Goal: Transaction & Acquisition: Purchase product/service

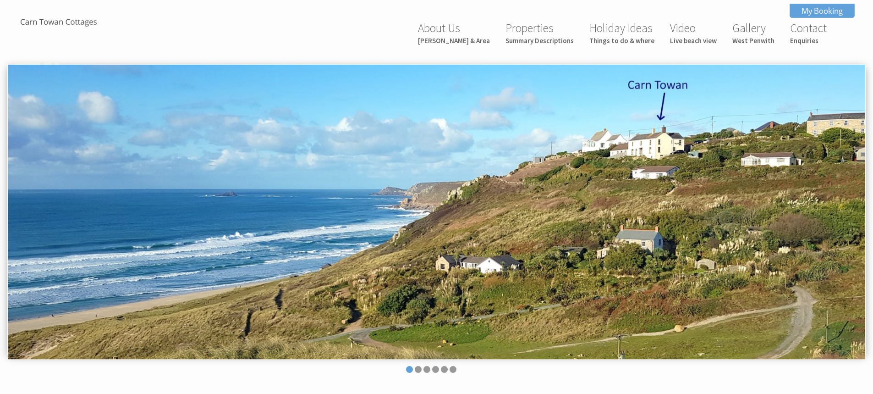
click at [818, 8] on link "My Booking" at bounding box center [822, 11] width 65 height 14
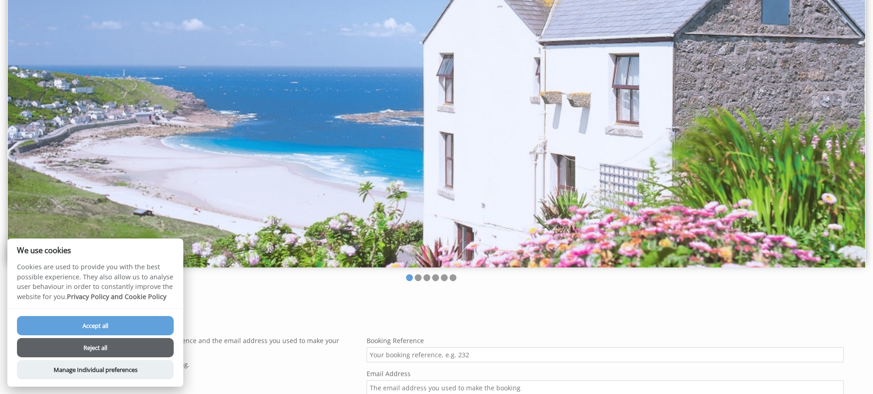
scroll to position [229, 0]
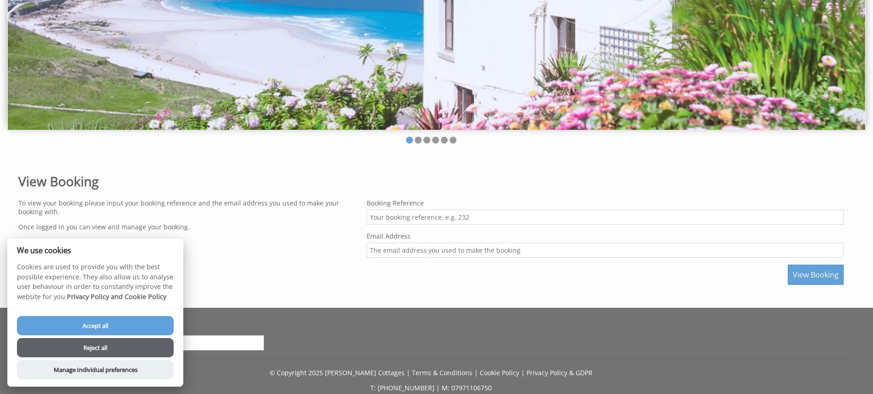
click at [387, 218] on input "Booking Reference" at bounding box center [605, 217] width 477 height 15
type input "444"
click at [424, 256] on input "Email Address" at bounding box center [605, 250] width 477 height 15
type input "suzannecemailme@gmail.com"
click at [821, 272] on span "View Booking" at bounding box center [816, 275] width 46 height 10
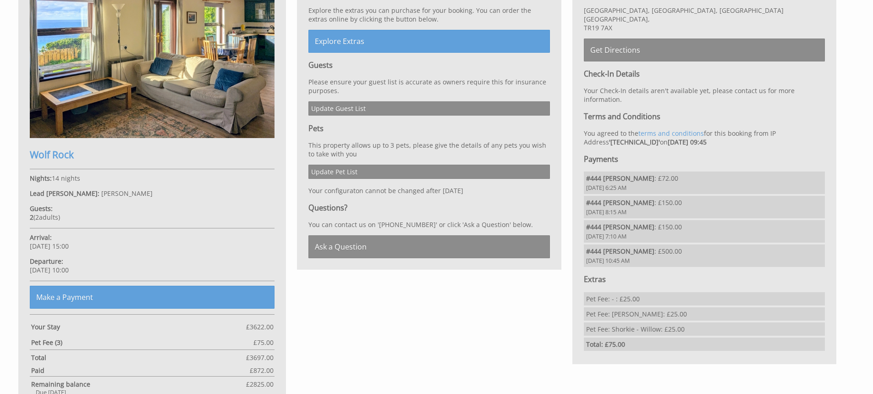
scroll to position [504, 0]
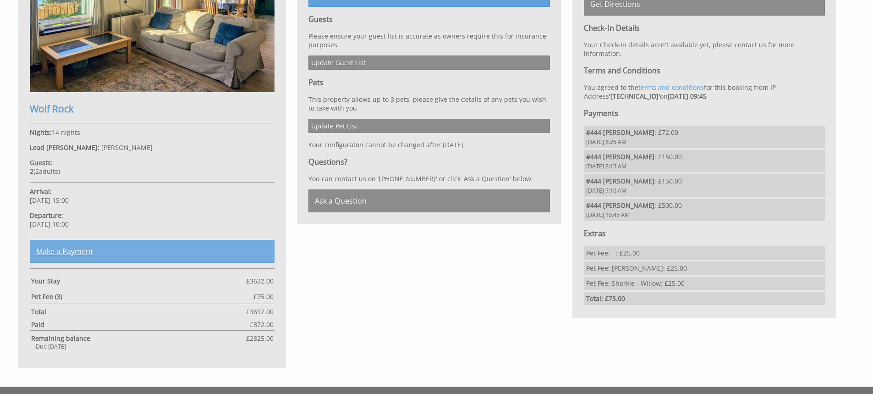
click at [159, 246] on link "Make a Payment" at bounding box center [152, 251] width 245 height 23
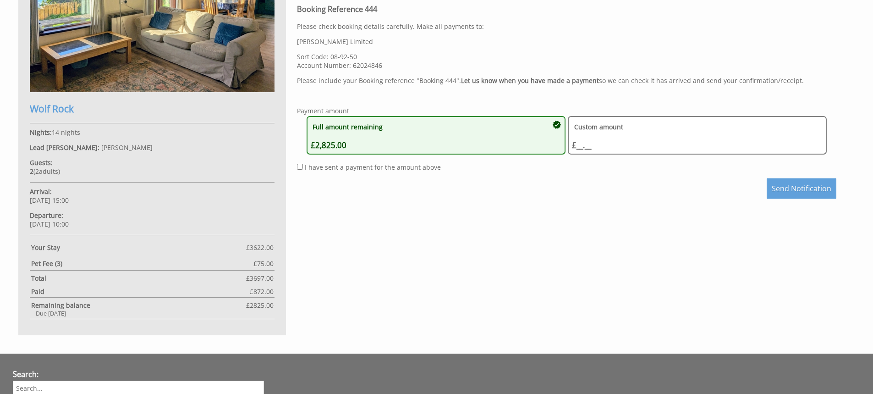
scroll to position [393, 0]
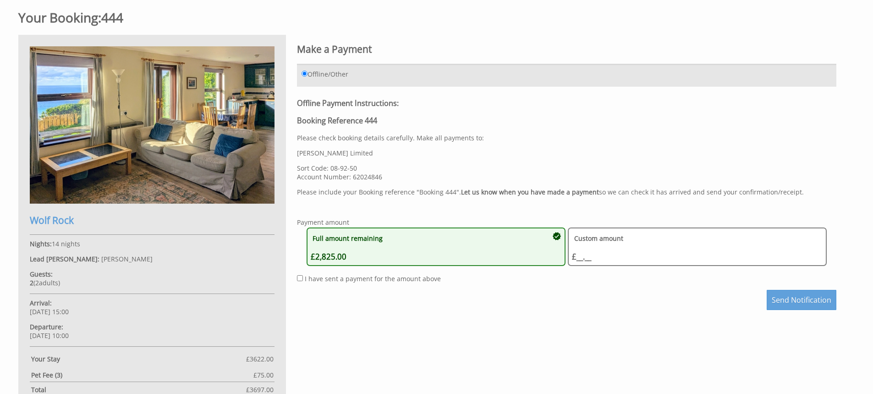
click at [558, 233] on icon "button" at bounding box center [557, 236] width 8 height 8
click at [557, 236] on icon "button" at bounding box center [557, 236] width 8 height 8
click at [607, 257] on div "Custom amount £__.__ £" at bounding box center [693, 247] width 242 height 30
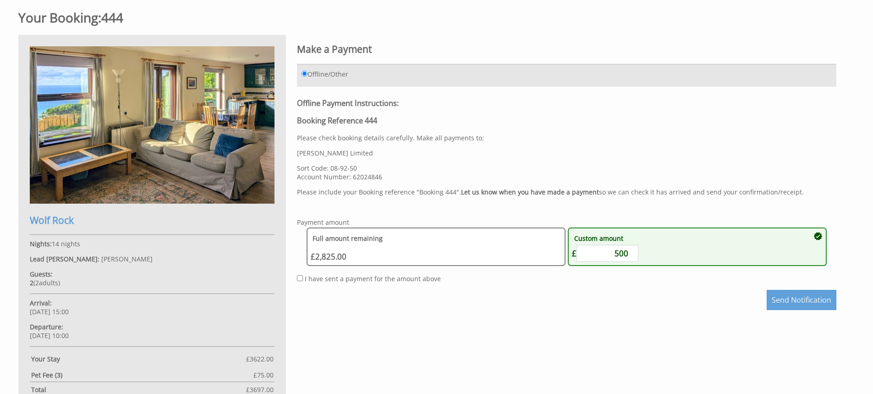
type input "500"
click at [299, 279] on input "I have sent a payment for the amount above" at bounding box center [300, 278] width 6 height 6
checkbox input "true"
click at [801, 298] on span "Send Notification" at bounding box center [802, 300] width 60 height 10
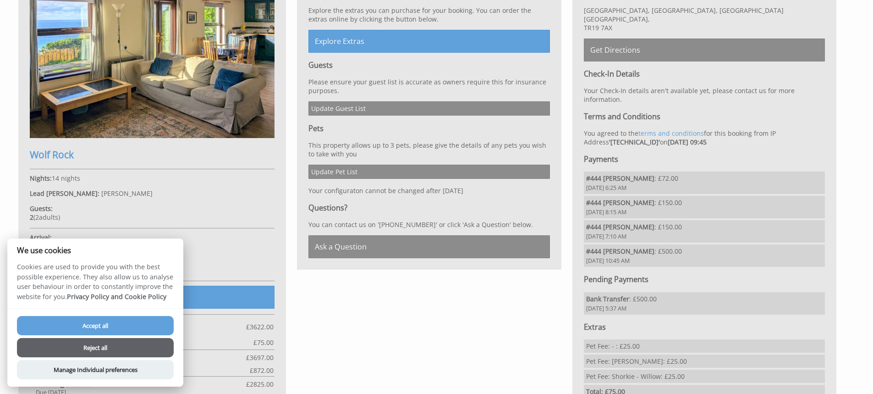
scroll to position [504, 0]
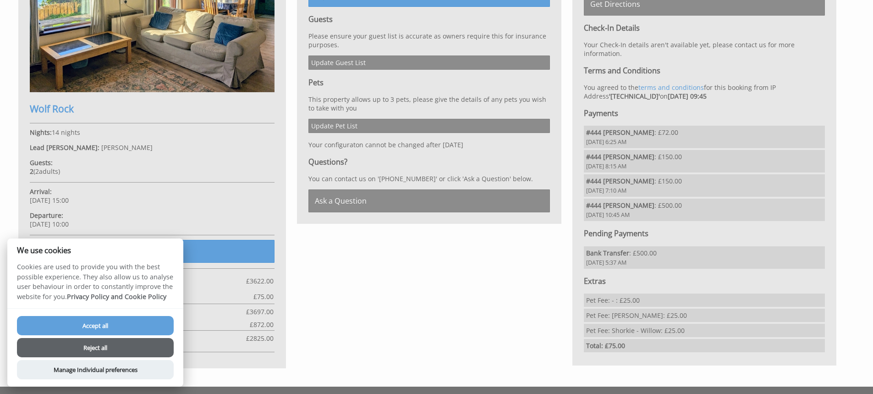
click at [348, 306] on div "Your Booking: 444 [GEOGRAPHIC_DATA] Nights: 14 nights Lead [PERSON_NAME]: [PERS…" at bounding box center [431, 128] width 837 height 479
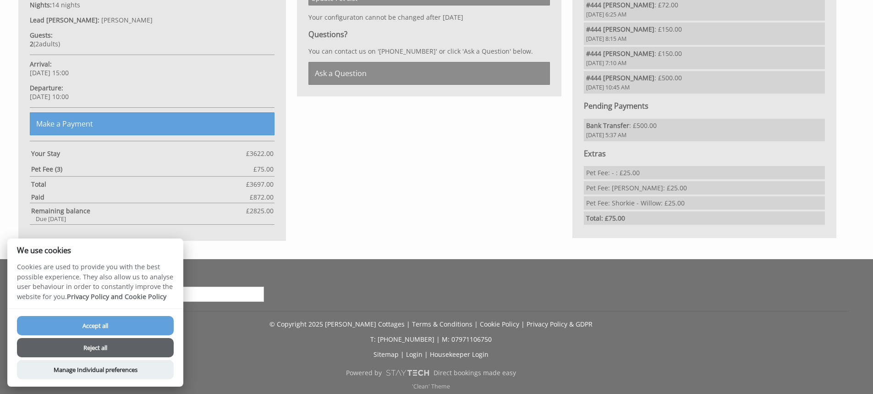
scroll to position [635, 0]
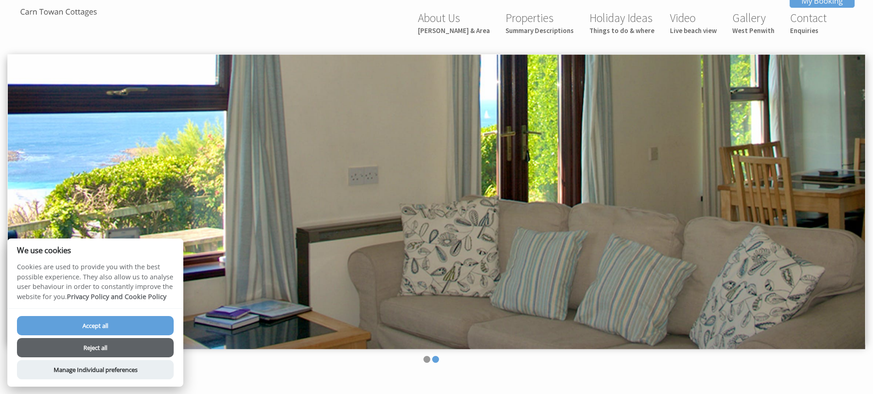
scroll to position [0, 0]
